Goal: Information Seeking & Learning: Learn about a topic

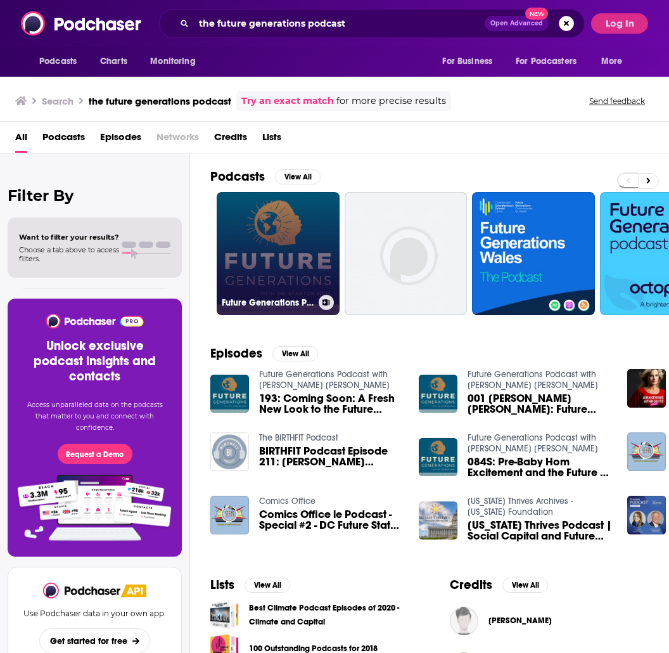
click at [302, 255] on link "Future Generations Podcast with [PERSON_NAME] [PERSON_NAME]" at bounding box center [278, 253] width 123 height 123
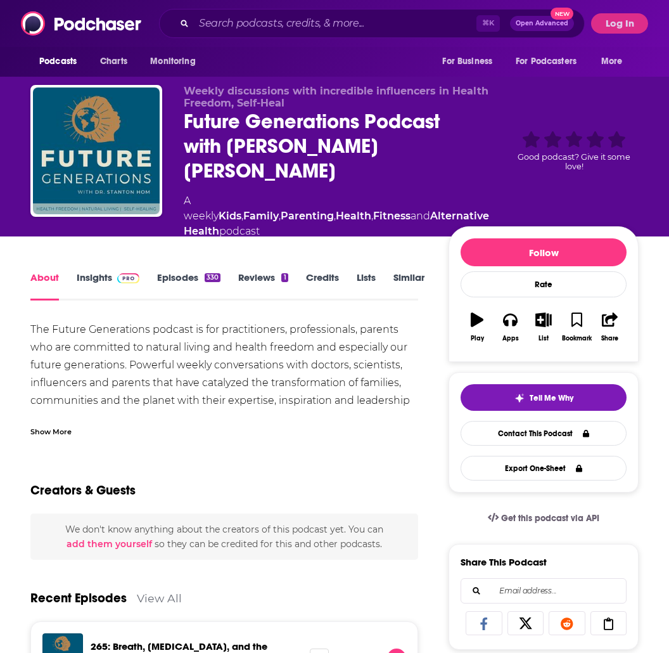
scroll to position [0, 1]
click at [99, 271] on link "Insights" at bounding box center [108, 285] width 63 height 29
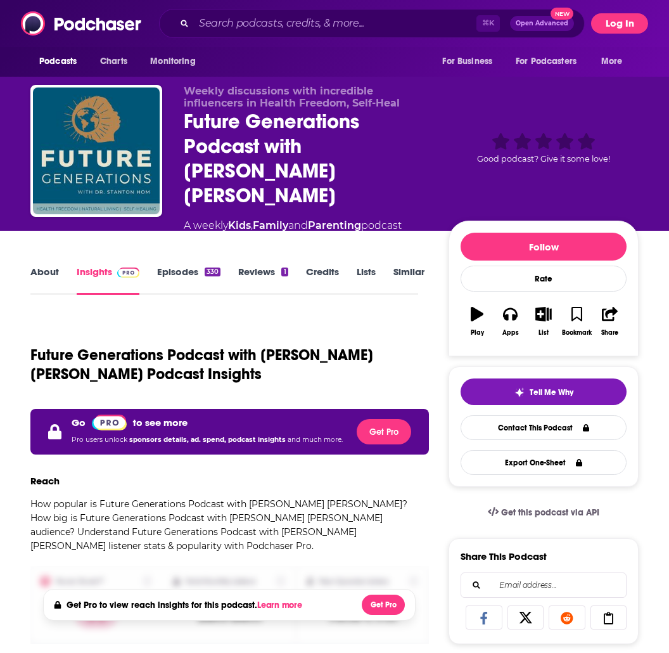
click at [624, 23] on button "Log In" at bounding box center [619, 23] width 57 height 20
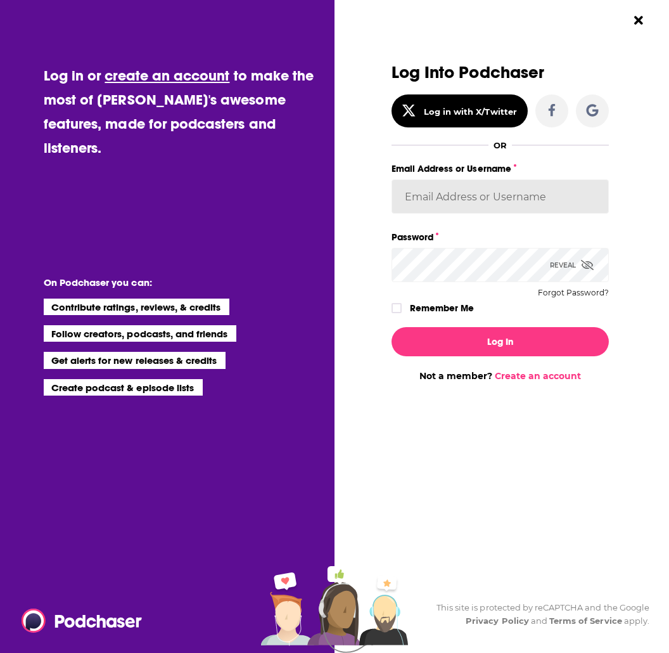
type input "sarahhallprinc"
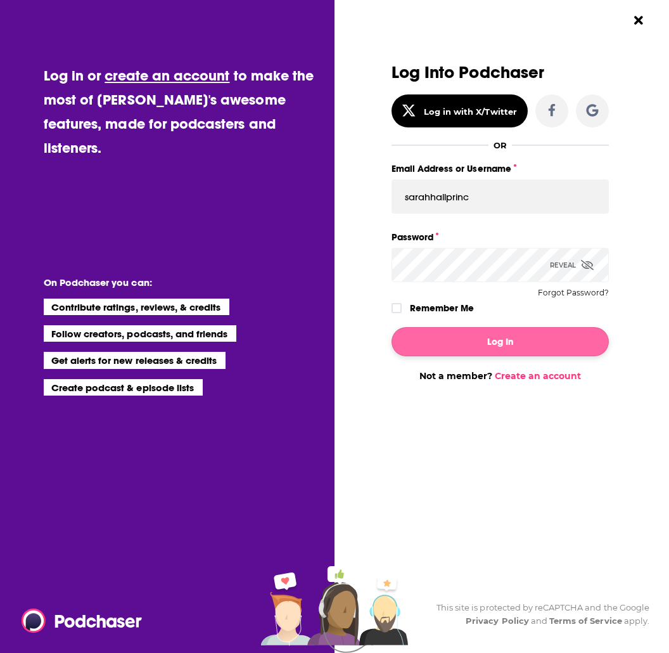
click at [463, 334] on button "Log In" at bounding box center [500, 341] width 217 height 29
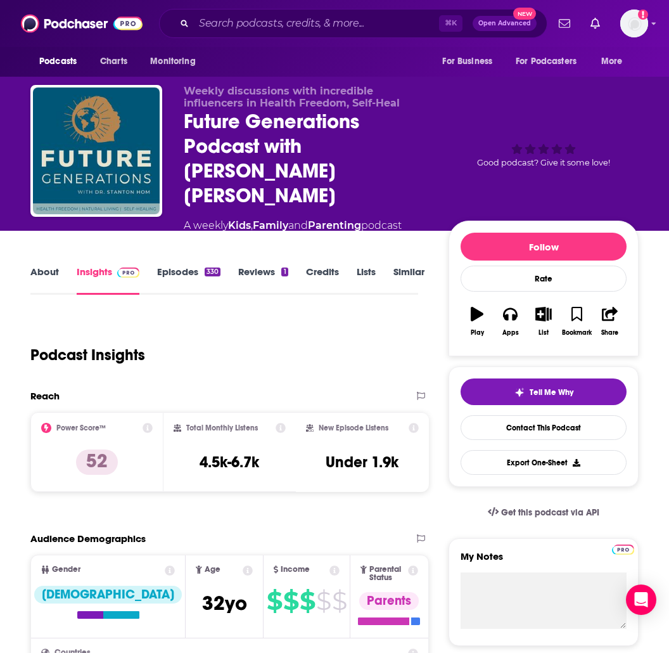
scroll to position [-1, 0]
